Goal: Task Accomplishment & Management: Use online tool/utility

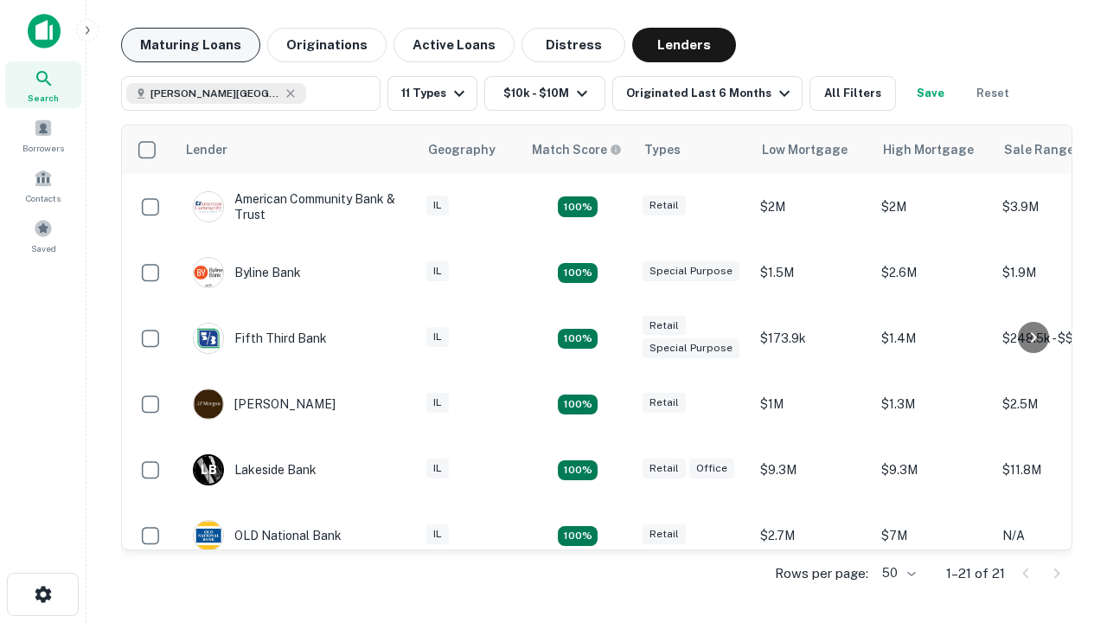
click at [190, 45] on button "Maturing Loans" at bounding box center [190, 45] width 139 height 35
